Goal: Task Accomplishment & Management: Manage account settings

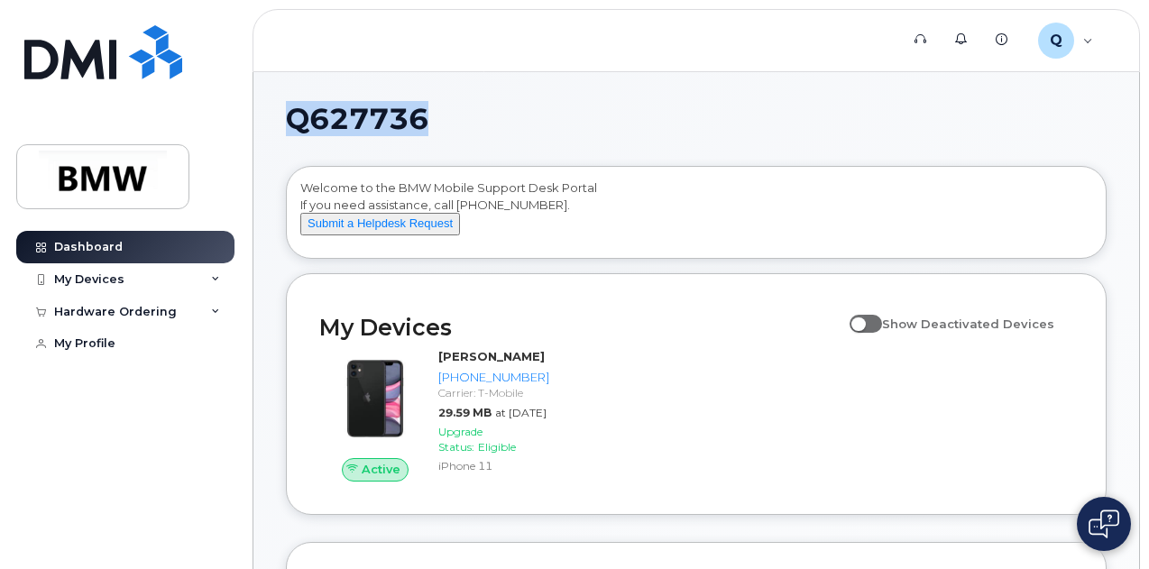
drag, startPoint x: 285, startPoint y: 115, endPoint x: 445, endPoint y: 124, distance: 160.8
click at [212, 285] on div "My Devices" at bounding box center [125, 279] width 218 height 32
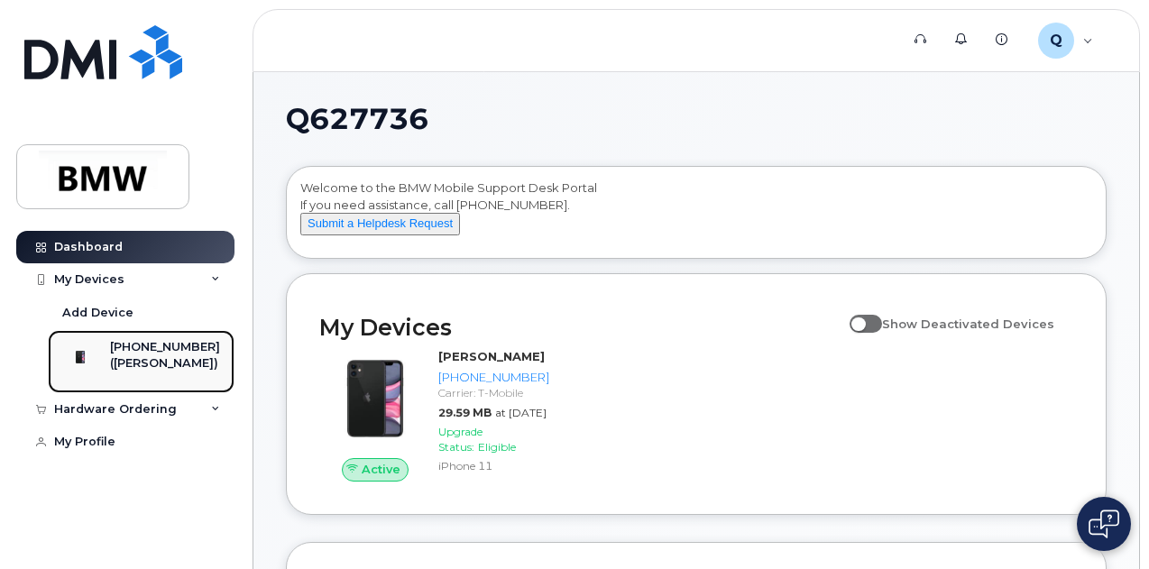
click at [181, 356] on div "([PERSON_NAME])" at bounding box center [165, 363] width 110 height 16
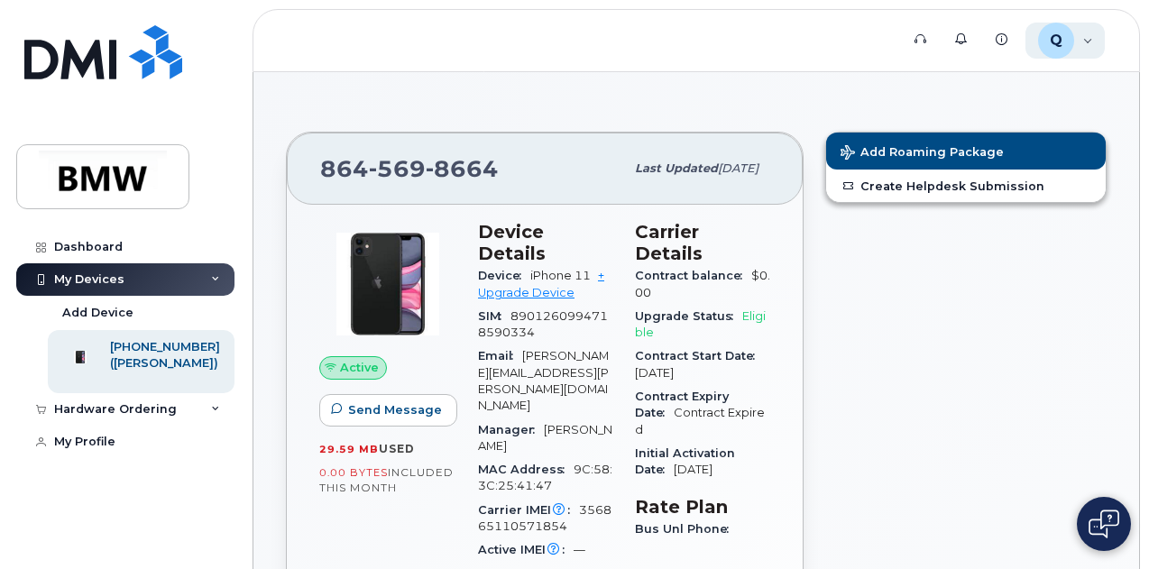
click at [1088, 42] on div "Q Q627736 Employee" at bounding box center [1065, 41] width 80 height 36
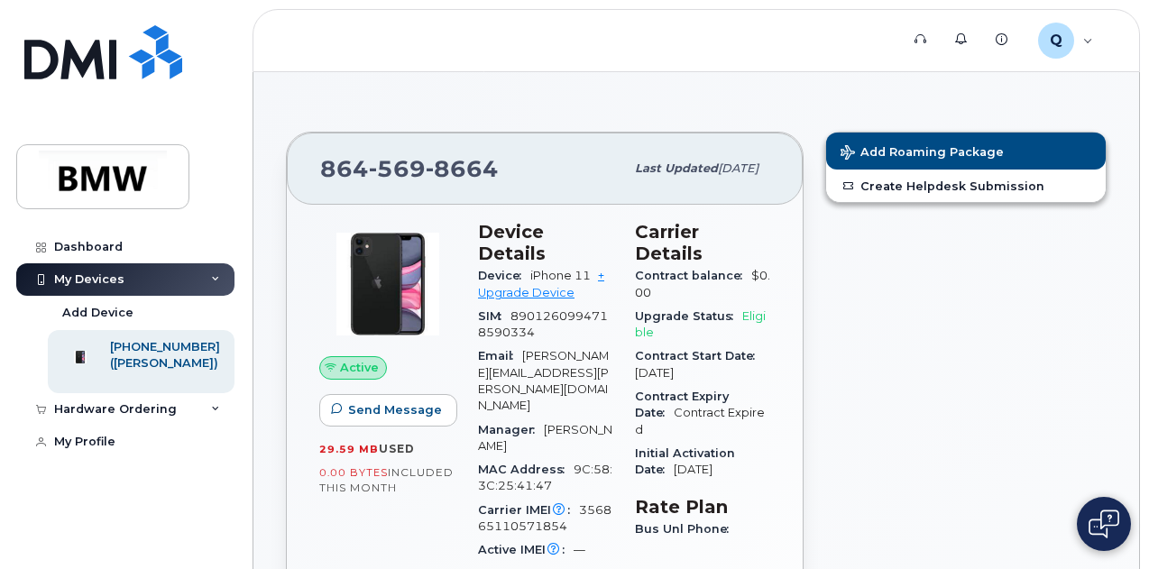
click at [839, 360] on div "Add Roaming Package Create Helpdesk Submission" at bounding box center [965, 542] width 303 height 843
click at [377, 307] on img at bounding box center [388, 284] width 108 height 108
click at [206, 420] on div "Hardware Ordering" at bounding box center [125, 409] width 218 height 32
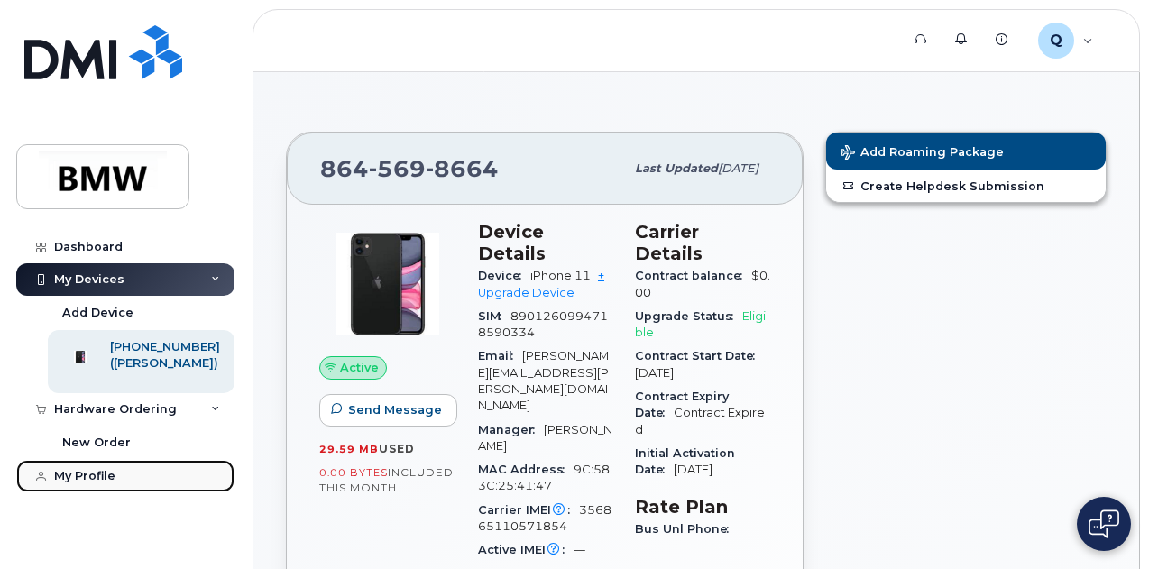
click at [97, 483] on div "My Profile" at bounding box center [84, 476] width 61 height 14
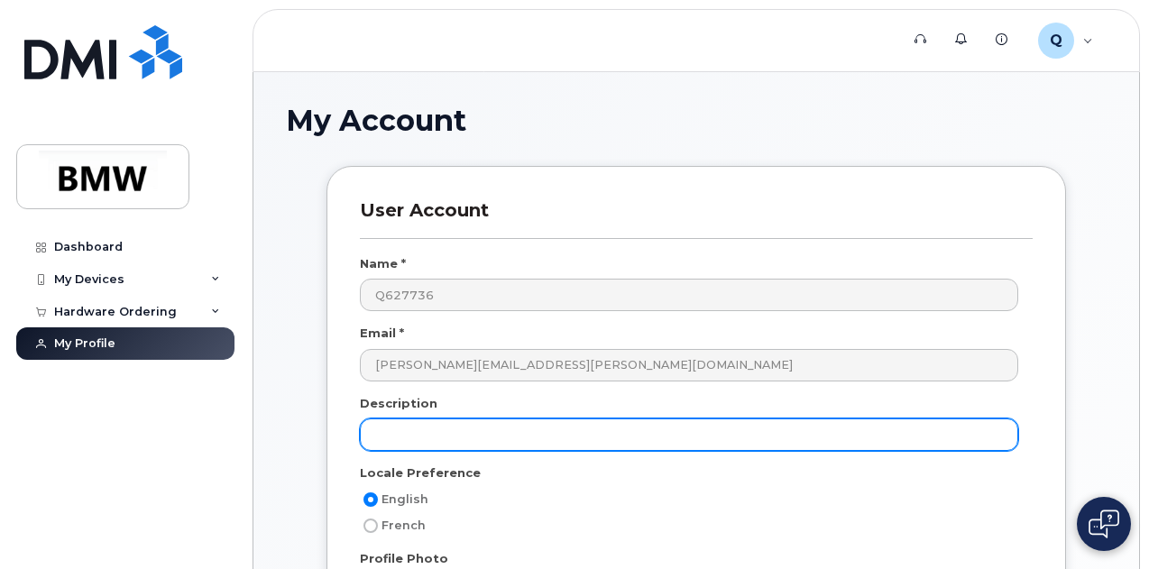
click at [481, 428] on input "text" at bounding box center [689, 434] width 658 height 32
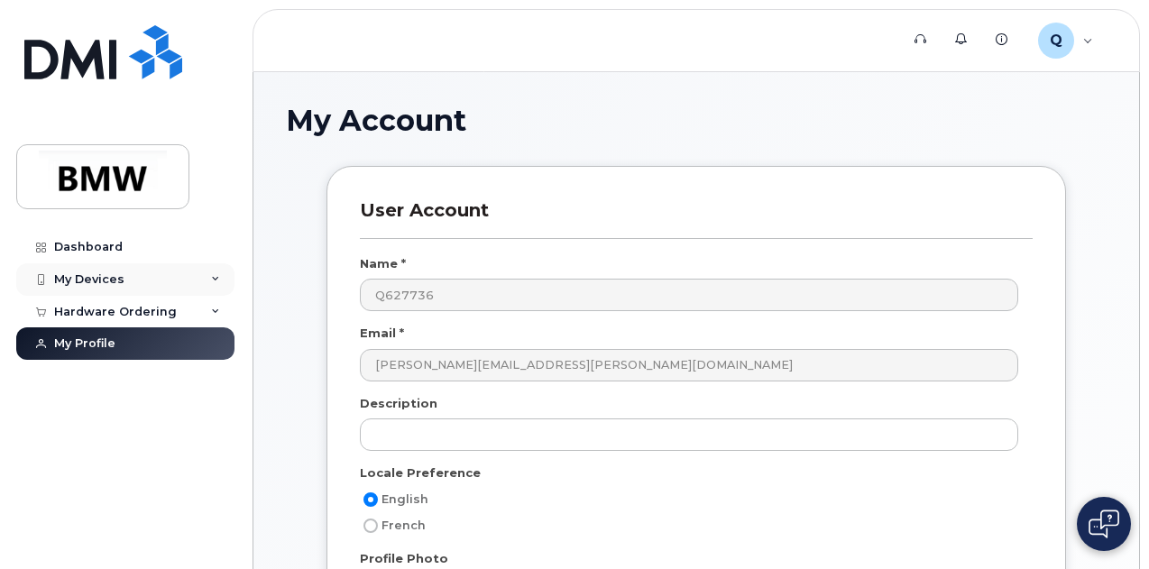
click at [224, 279] on div "My Devices" at bounding box center [125, 279] width 218 height 32
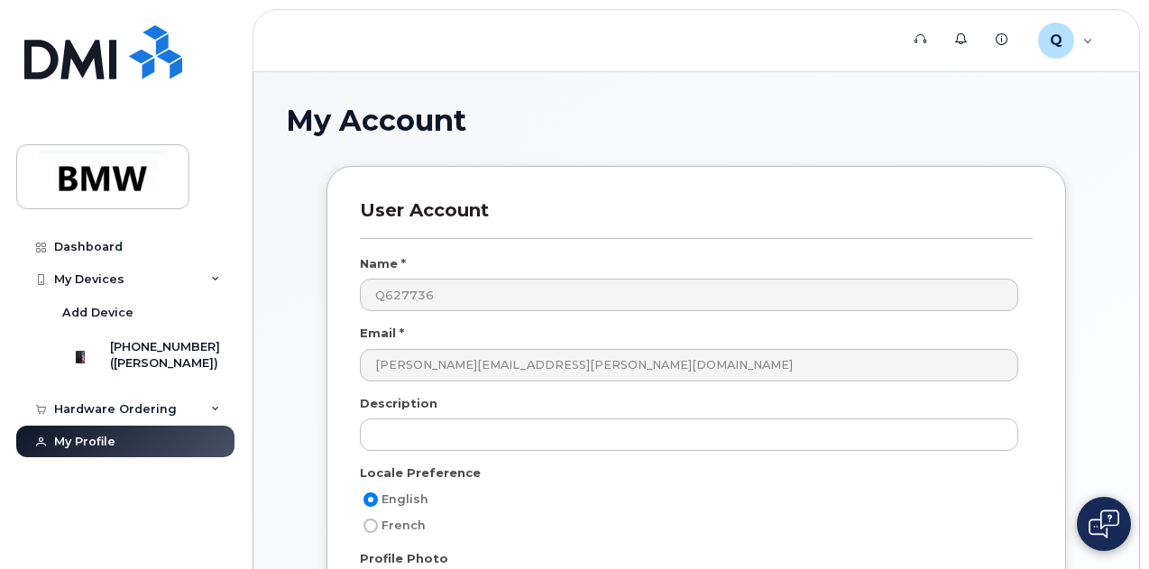
click at [661, 65] on header "Support Alerts Knowledge Base Q Q627736 Employee English Français Sign out" at bounding box center [695, 40] width 887 height 63
click at [1087, 42] on div "Q Q627736 Employee" at bounding box center [1065, 41] width 80 height 36
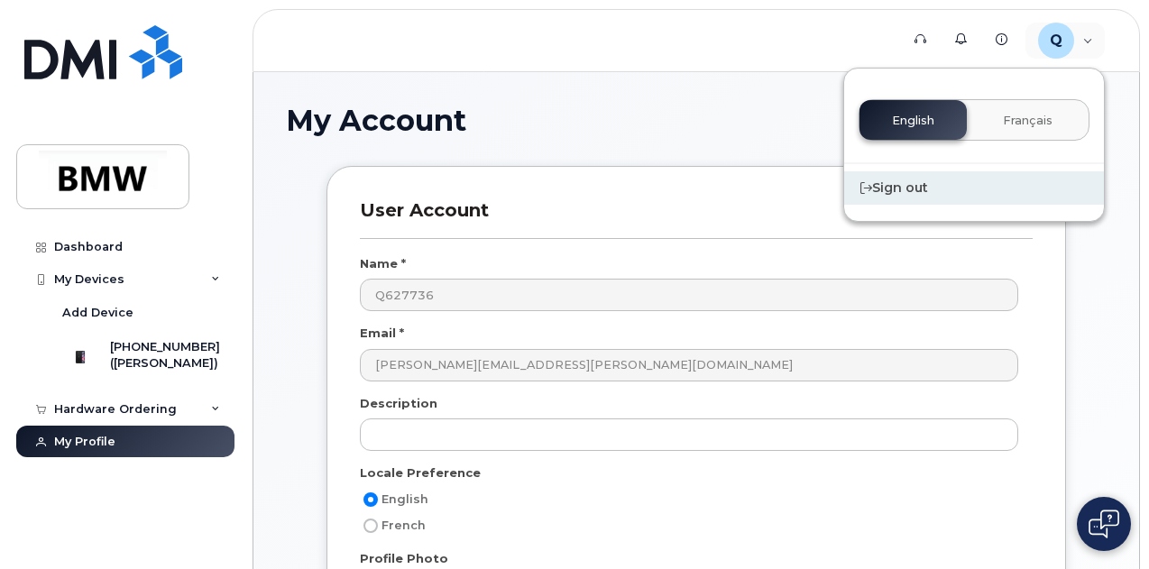
click at [911, 188] on div "Sign out" at bounding box center [974, 187] width 260 height 33
